Goal: Task Accomplishment & Management: Use online tool/utility

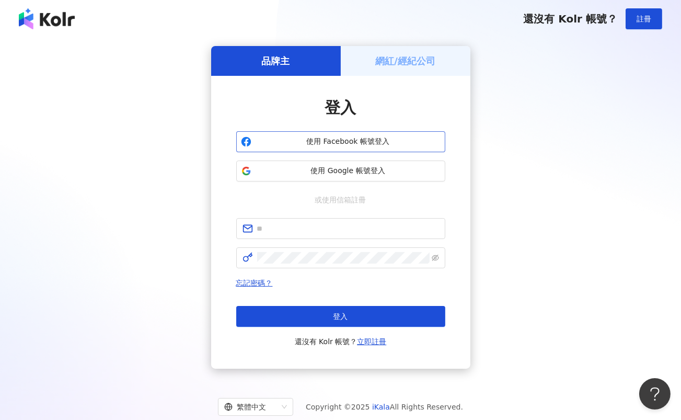
click at [357, 143] on span "使用 Facebook 帳號登入" at bounding box center [348, 141] width 185 height 10
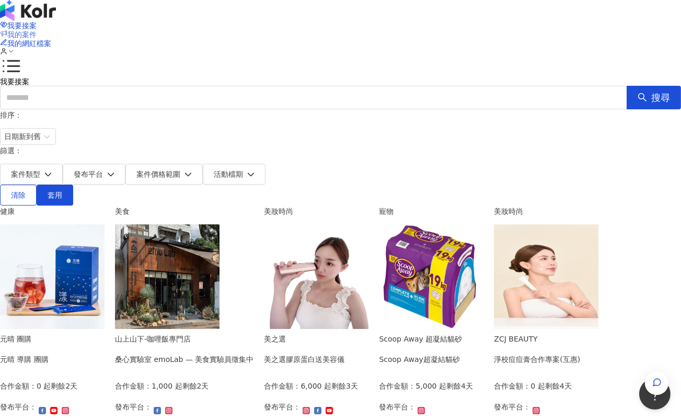
click at [37, 30] on span "我的案件" at bounding box center [21, 34] width 29 height 8
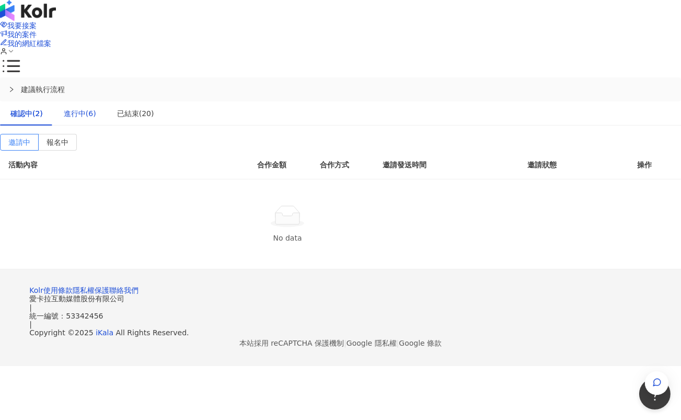
click at [96, 108] on div "進行中(6)" at bounding box center [80, 113] width 32 height 11
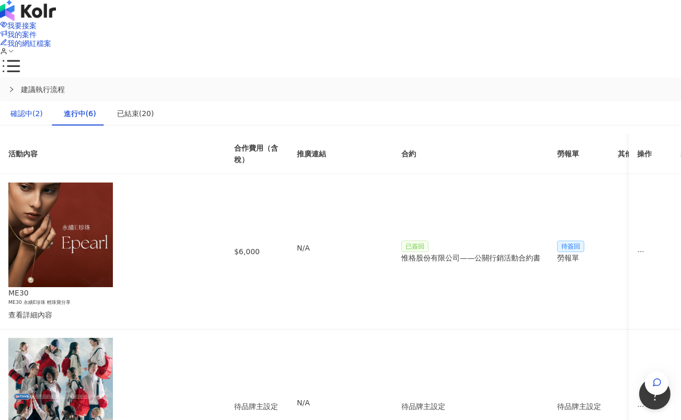
click at [43, 108] on div "確認中(2)" at bounding box center [26, 113] width 32 height 11
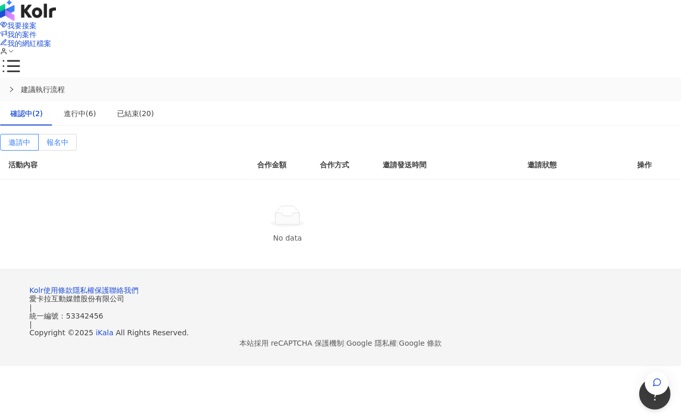
click at [77, 134] on label "報名中" at bounding box center [58, 142] width 38 height 17
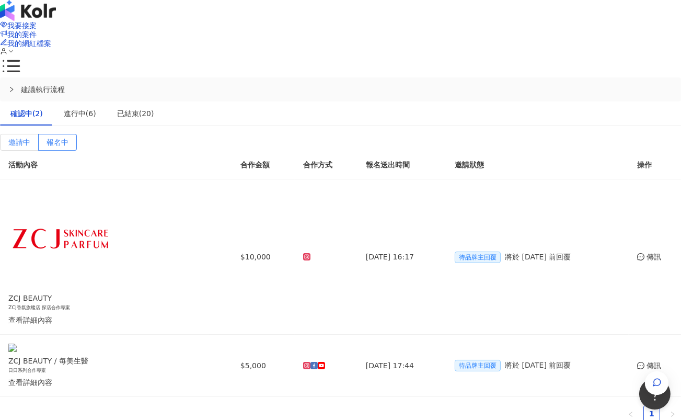
click at [30, 138] on span "邀請中" at bounding box center [19, 142] width 22 height 8
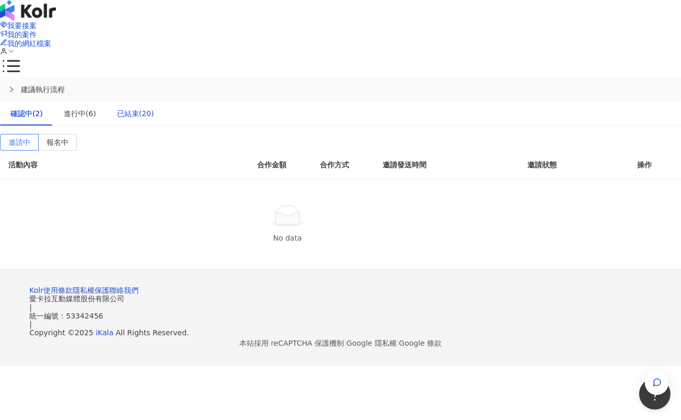
click at [154, 108] on div "已結束(20)" at bounding box center [135, 113] width 37 height 11
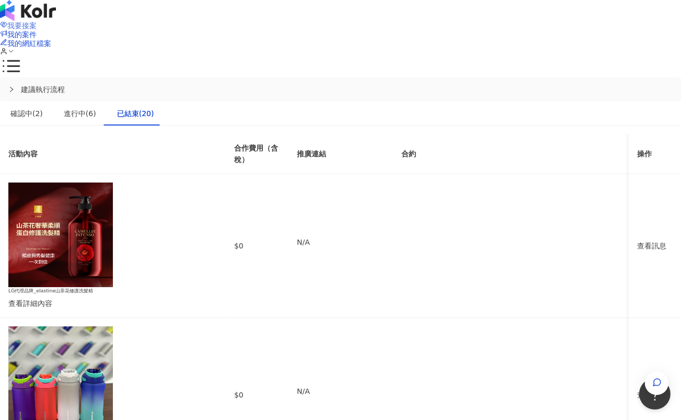
click at [37, 26] on span "我要接案" at bounding box center [21, 25] width 29 height 8
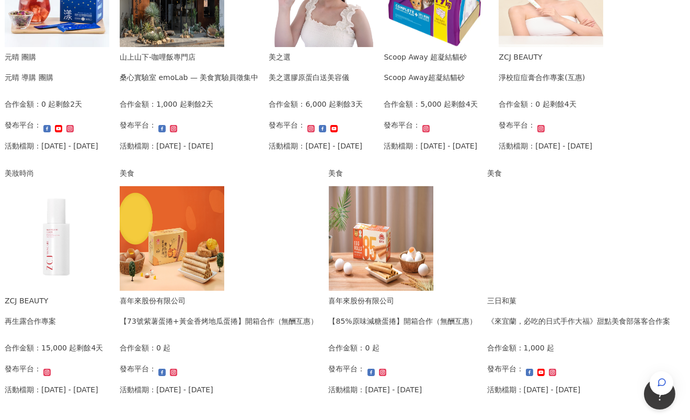
scroll to position [290, 0]
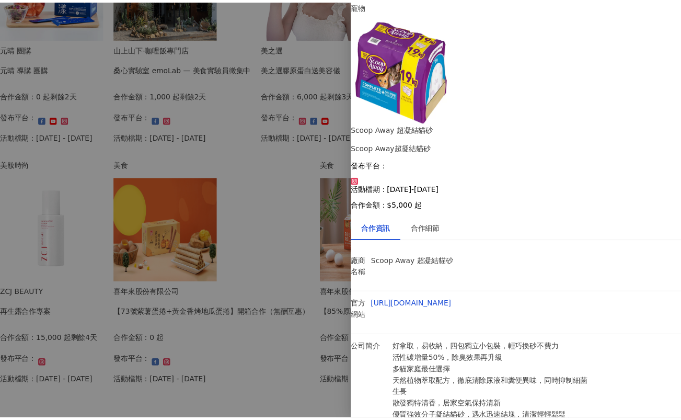
scroll to position [0, 0]
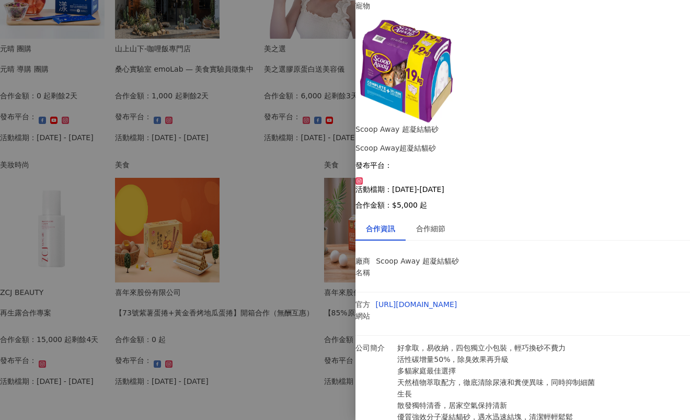
click at [432, 64] on img at bounding box center [407, 71] width 105 height 105
click at [457, 300] on link "[URL][DOMAIN_NAME]" at bounding box center [417, 304] width 82 height 8
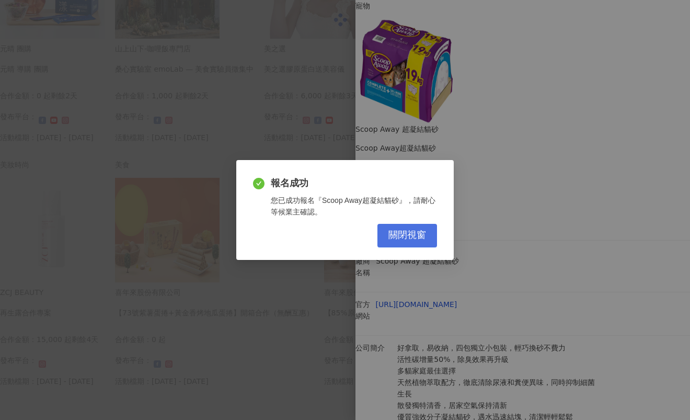
click at [412, 235] on span "關閉視窗" at bounding box center [407, 234] width 38 height 11
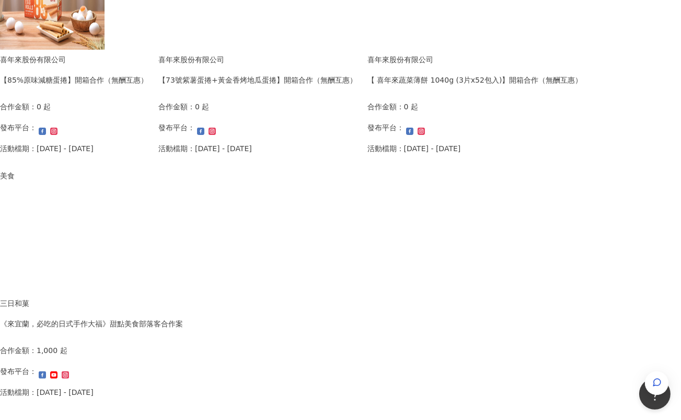
scroll to position [639, 0]
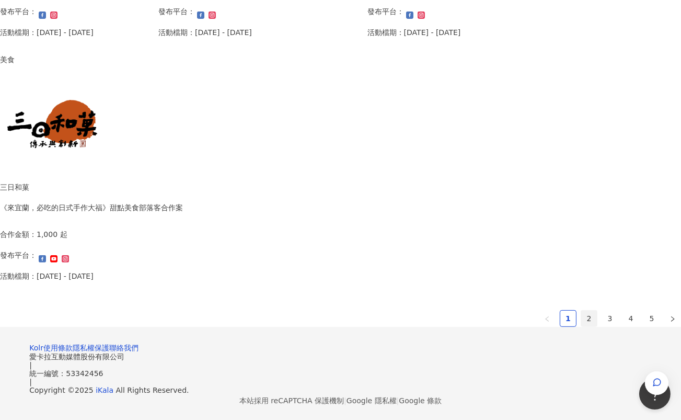
click at [581, 319] on link "2" at bounding box center [589, 318] width 16 height 16
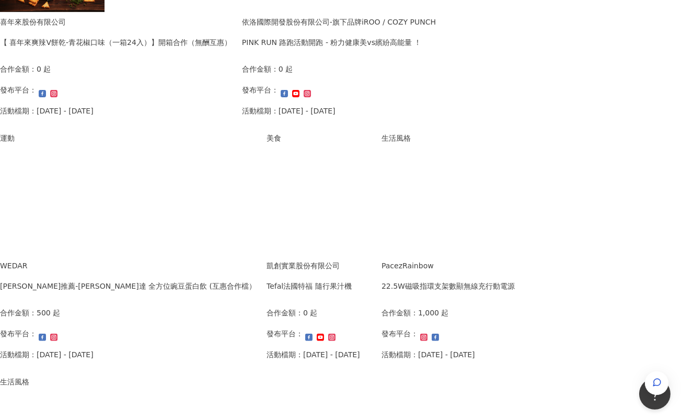
scroll to position [581, 0]
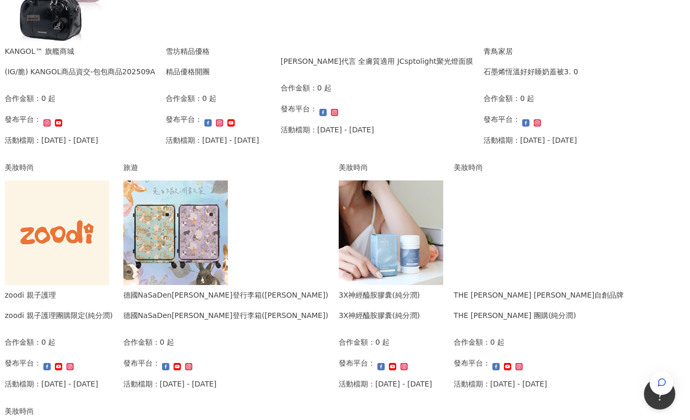
scroll to position [290, 0]
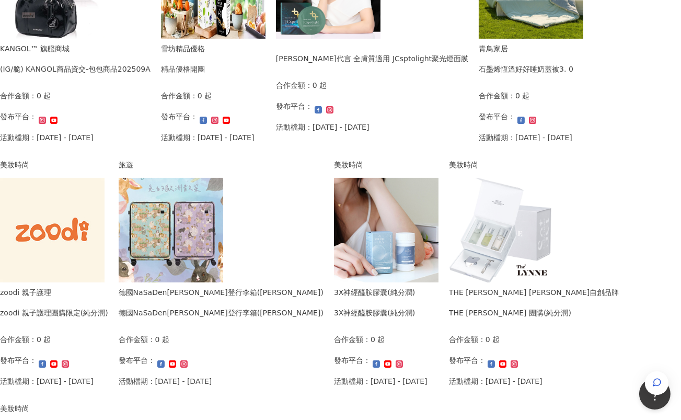
click at [479, 75] on div "石墨烯恆溫好好睡奶蓋被3. 0" at bounding box center [526, 68] width 95 height 11
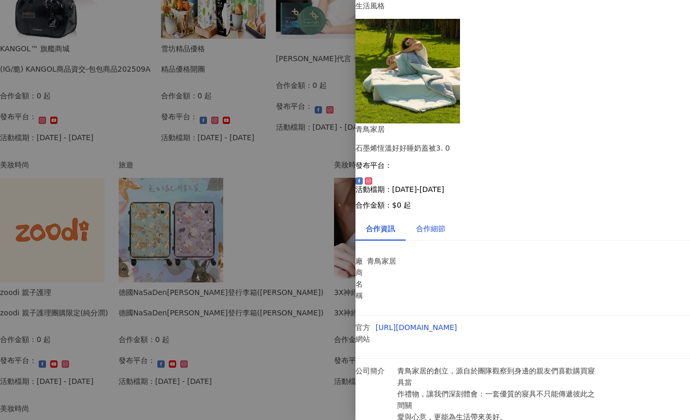
click at [445, 223] on div "合作細節" at bounding box center [430, 228] width 29 height 11
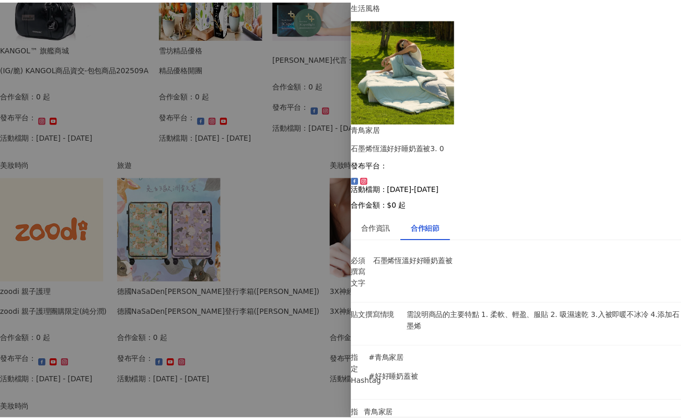
scroll to position [0, 0]
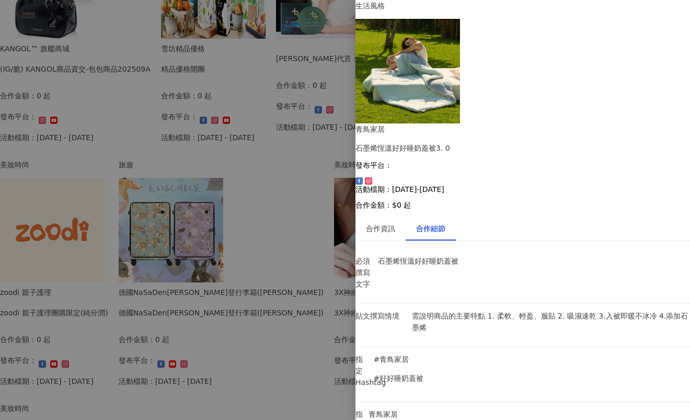
click at [42, 198] on div at bounding box center [345, 210] width 690 height 420
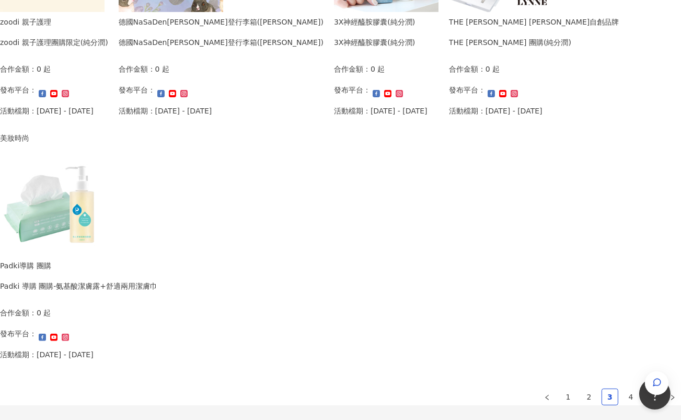
scroll to position [581, 0]
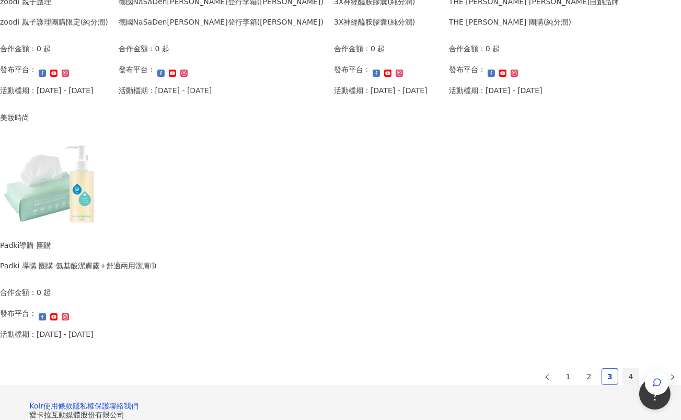
click at [623, 372] on link "4" at bounding box center [631, 376] width 16 height 16
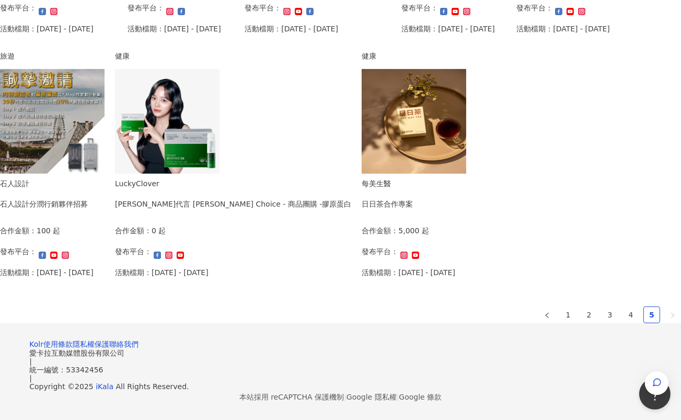
click at [362, 174] on img at bounding box center [414, 121] width 105 height 105
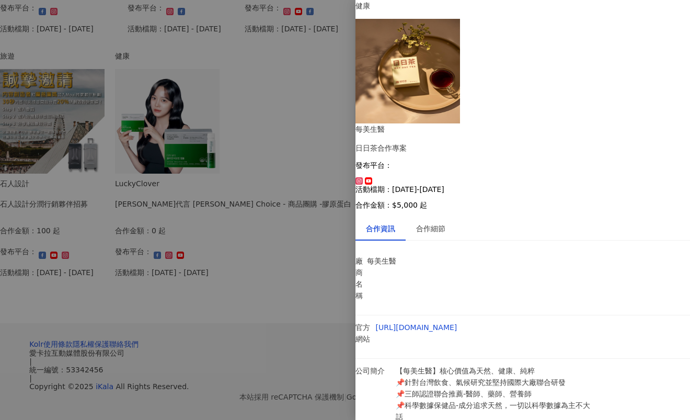
click at [15, 223] on div at bounding box center [345, 210] width 690 height 420
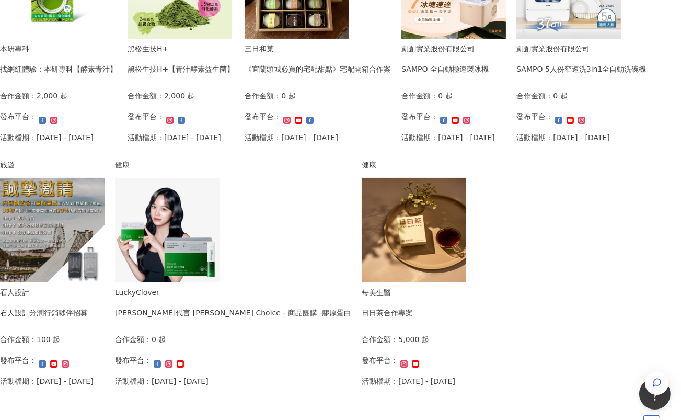
scroll to position [0, 0]
